Goal: Check status: Check status

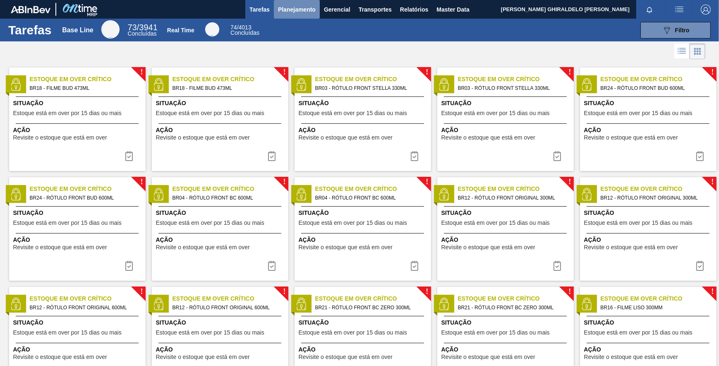
click at [286, 4] on button "Planejamento" at bounding box center [297, 9] width 46 height 19
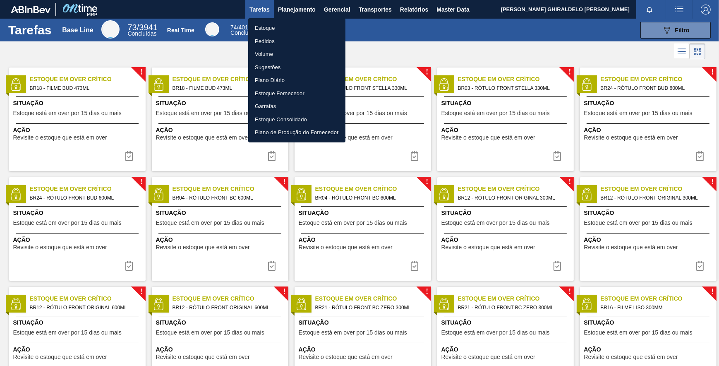
click at [264, 41] on li "Pedidos" at bounding box center [296, 41] width 97 height 13
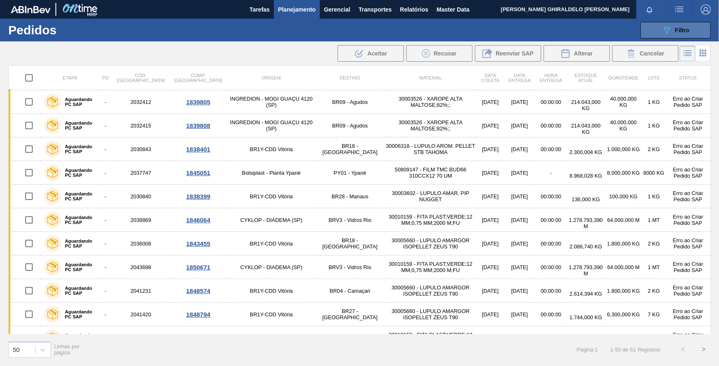
click at [676, 29] on span "Filtro" at bounding box center [682, 30] width 14 height 7
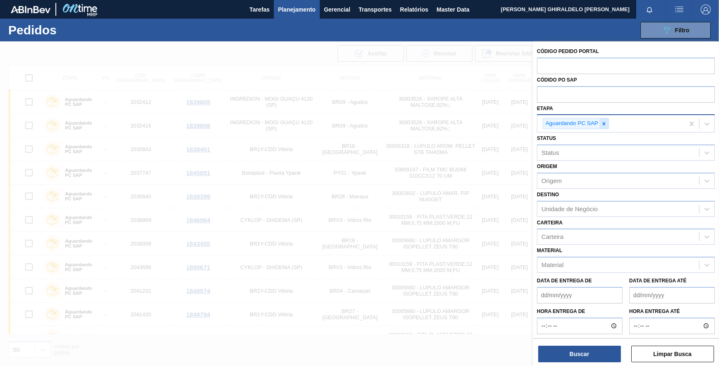
click at [606, 124] on icon at bounding box center [604, 124] width 6 height 6
click at [575, 108] on div "Etapa option Aguardando PC SAP, deselected. Select is focused ,type to refine l…" at bounding box center [626, 117] width 178 height 28
click at [551, 68] on input "text" at bounding box center [626, 65] width 178 height 16
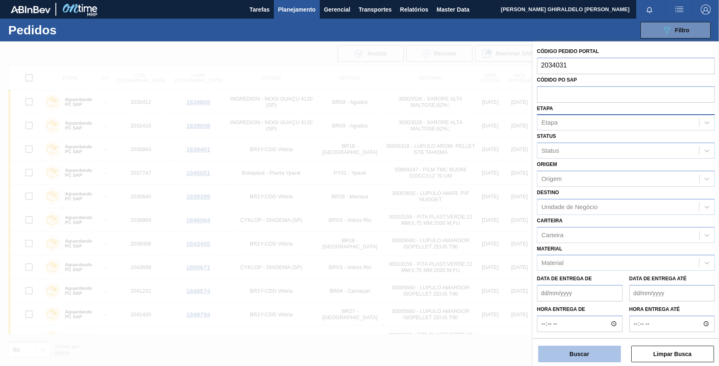
type input "2034031"
click at [574, 353] on button "Buscar" at bounding box center [579, 353] width 83 height 17
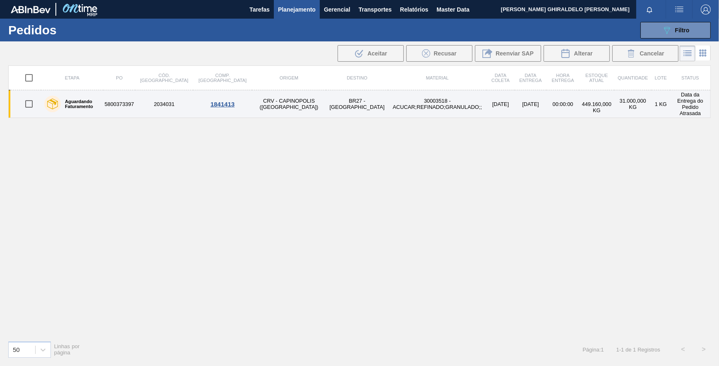
click at [76, 100] on label "Aguardando Faturamento" at bounding box center [80, 104] width 39 height 10
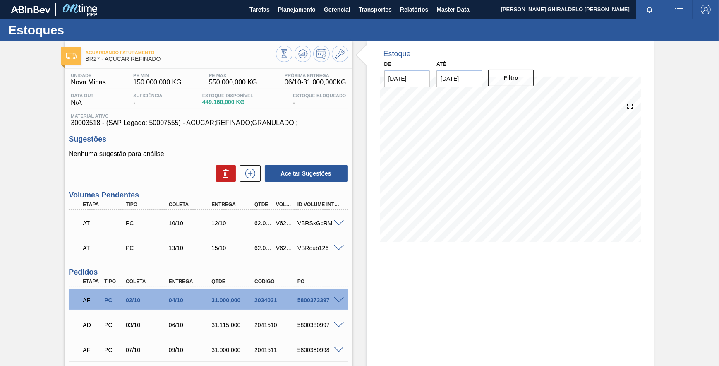
click at [338, 301] on span at bounding box center [339, 300] width 10 height 6
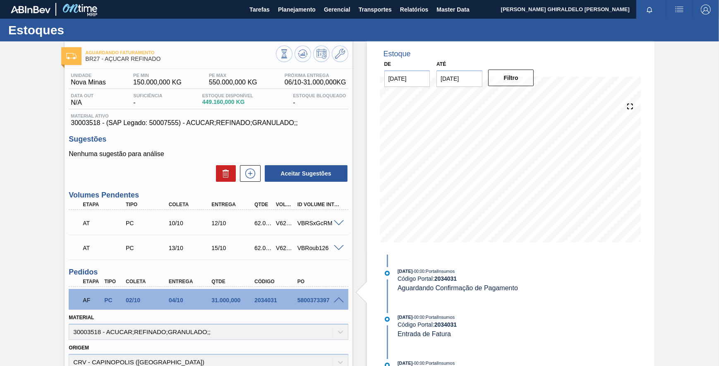
click at [306, 303] on div "5800373397" at bounding box center [319, 300] width 48 height 7
copy div "5800373397"
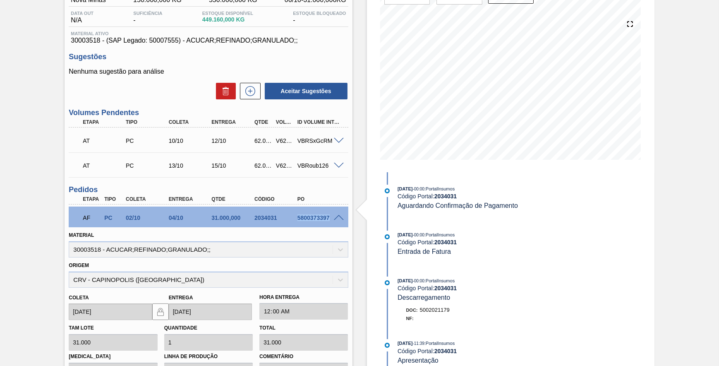
scroll to position [89, 0]
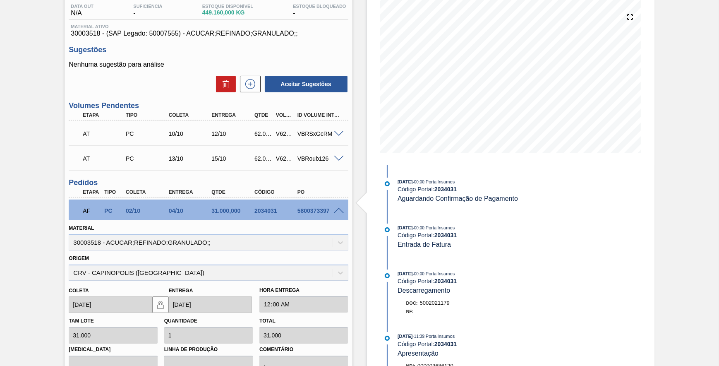
click at [40, 157] on div "Aguardando Faturamento BR27 - AÇÚCAR REFINADO Unidade Nova Minas PE MIN 150.000…" at bounding box center [359, 309] width 719 height 714
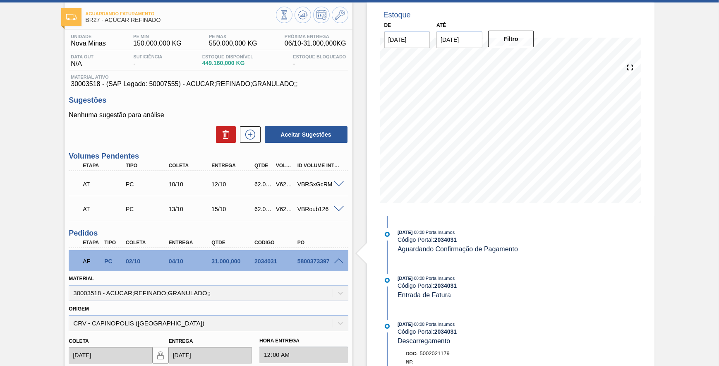
scroll to position [39, 0]
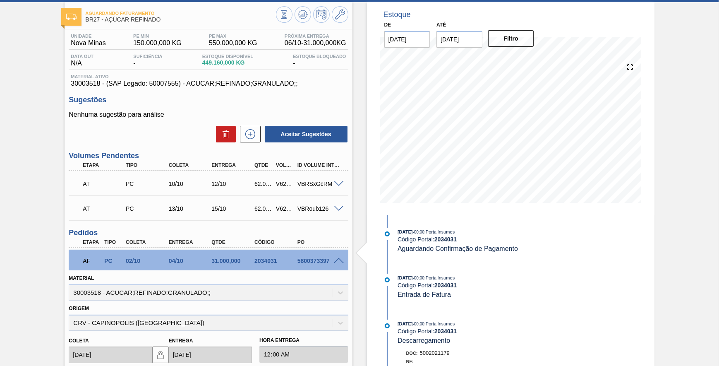
click at [314, 262] on div "5800373397" at bounding box center [319, 260] width 48 height 7
copy div "5800373397"
